Goal: Task Accomplishment & Management: Manage account settings

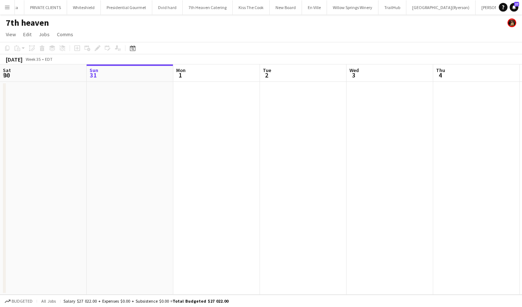
click at [9, 3] on button "Menu" at bounding box center [7, 7] width 14 height 14
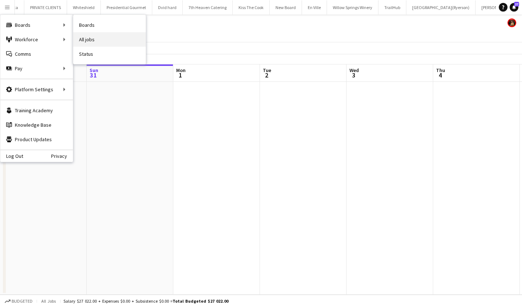
click at [96, 39] on link "All jobs" at bounding box center [109, 39] width 72 height 14
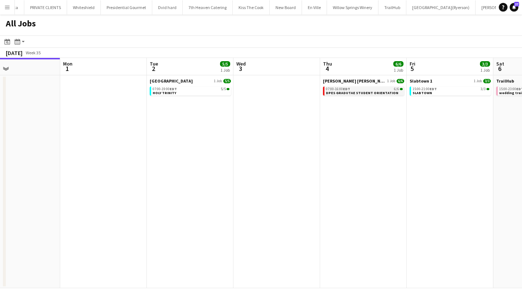
scroll to position [0, 287]
click at [328, 163] on app-date-cell "MILLER LASH 1 Job 6/6 07:00-16:00 EDT 6/6 DPES GRADUTAE STUDENT ORIENTATION" at bounding box center [362, 181] width 87 height 213
click at [358, 91] on span "DPES GRADUTAE STUDENT ORIENTATION" at bounding box center [361, 93] width 72 height 5
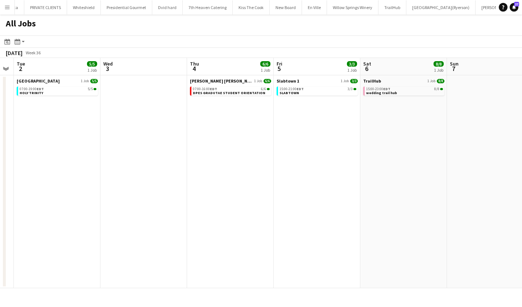
scroll to position [0, 336]
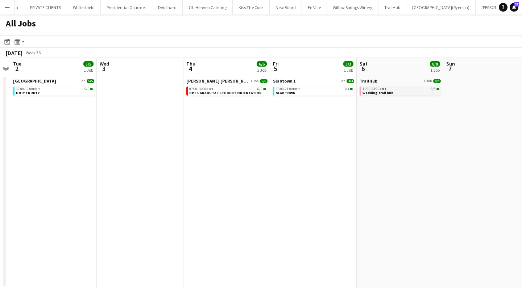
click at [396, 92] on link "15:00-23:00 EDT 8/8 wedding trail hub" at bounding box center [400, 91] width 77 height 8
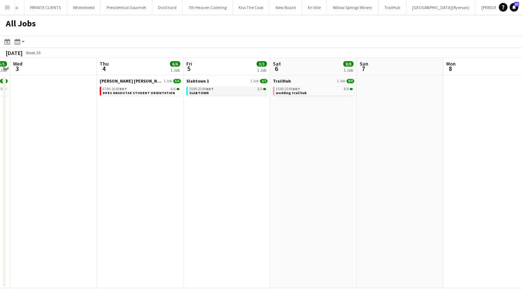
click at [236, 92] on link "15:00-21:00 EDT 3/3 SLABTOWN" at bounding box center [227, 91] width 77 height 8
